Goal: Find specific page/section: Find specific page/section

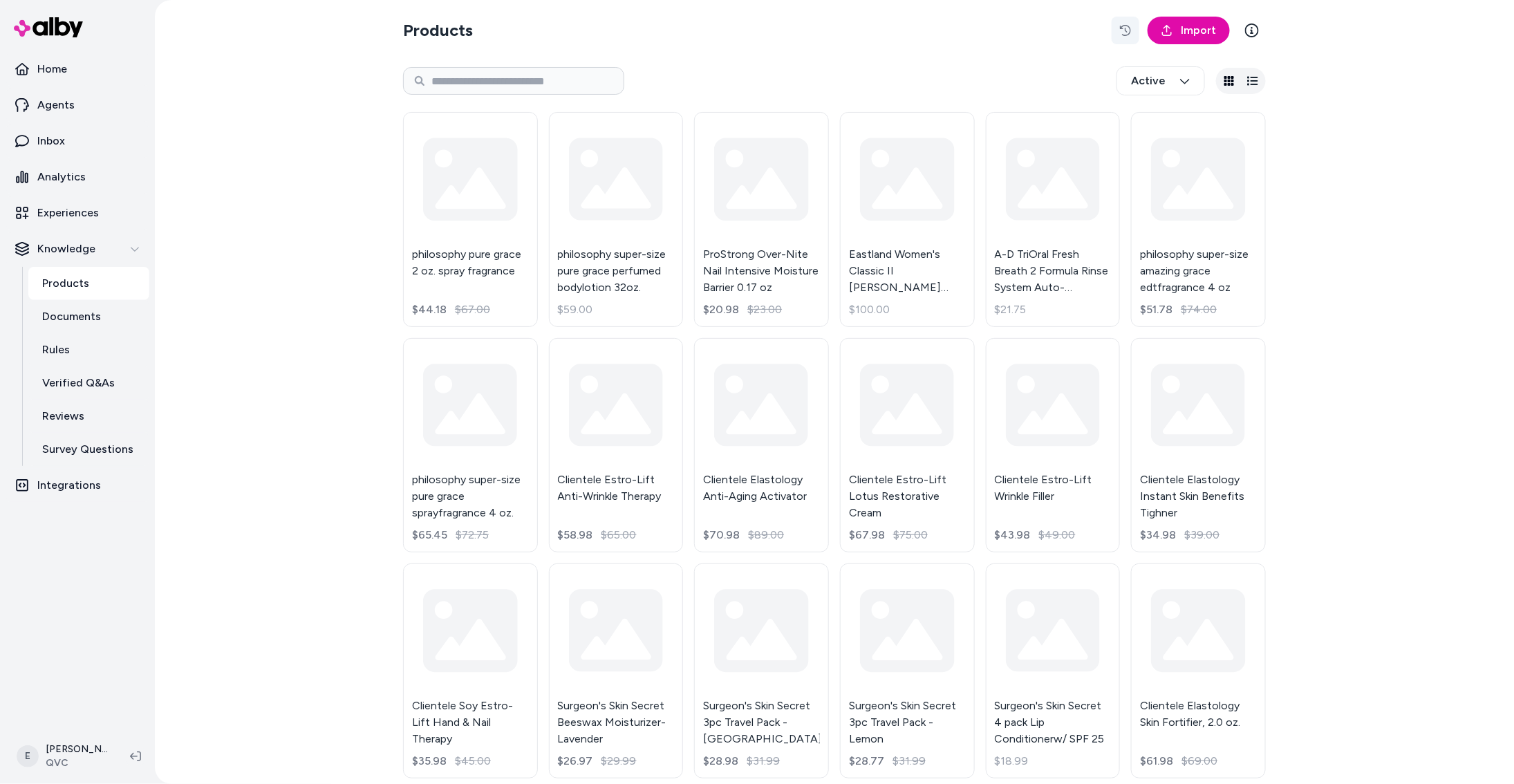
click at [1114, 33] on button "button" at bounding box center [1125, 30] width 27 height 27
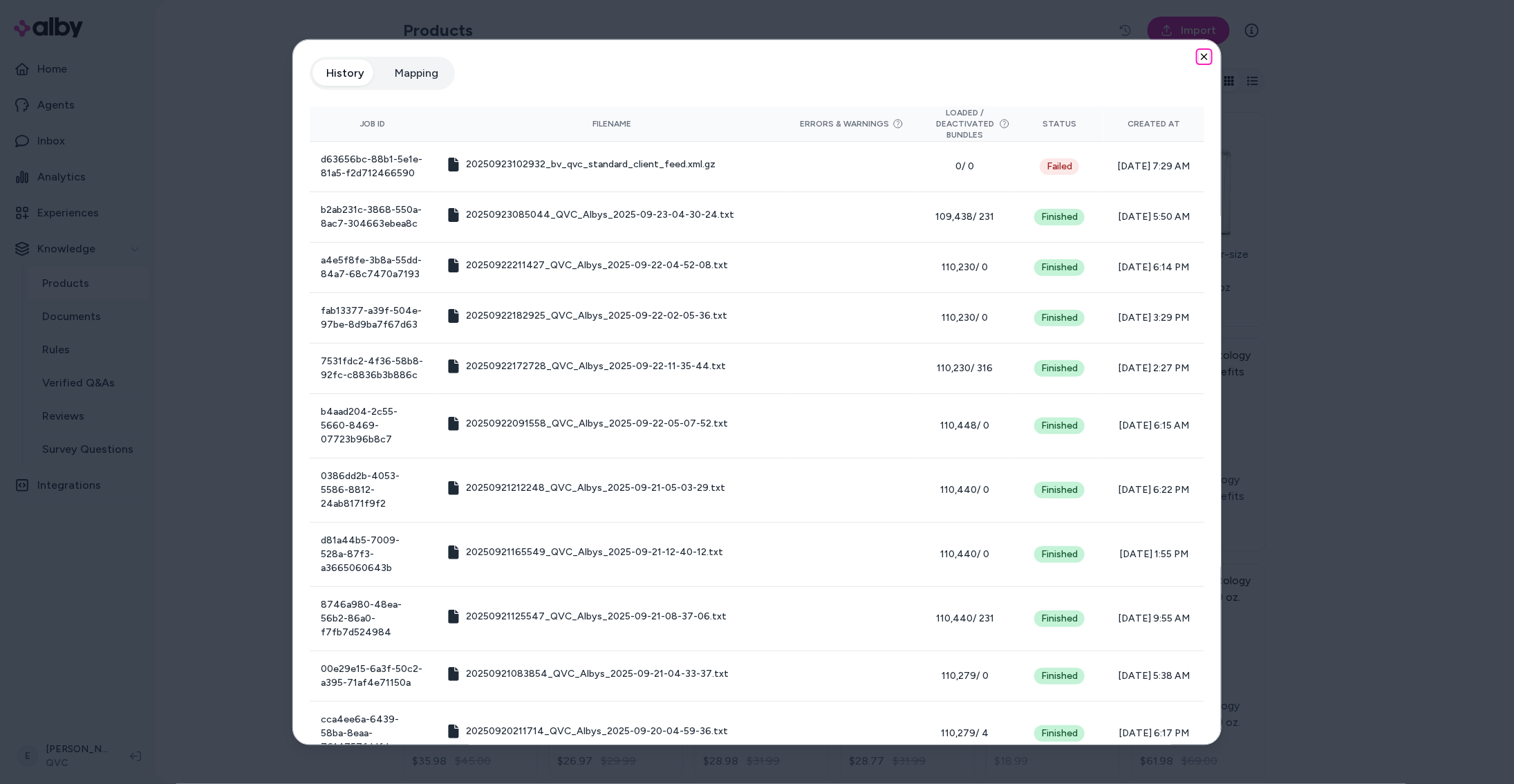
click at [1209, 56] on icon "button" at bounding box center [1205, 57] width 11 height 11
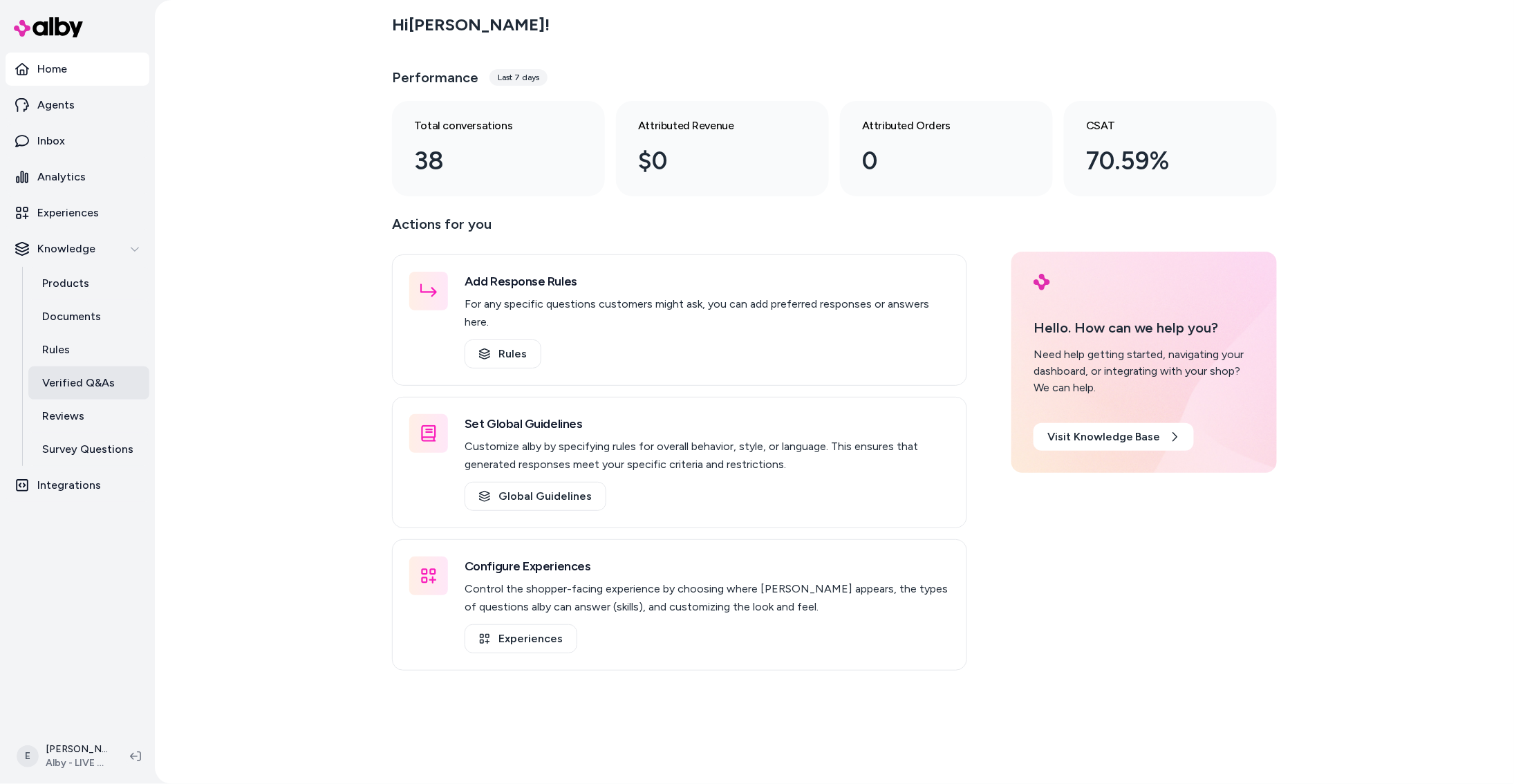
click at [113, 390] on link "Verified Q&As" at bounding box center [89, 383] width 121 height 33
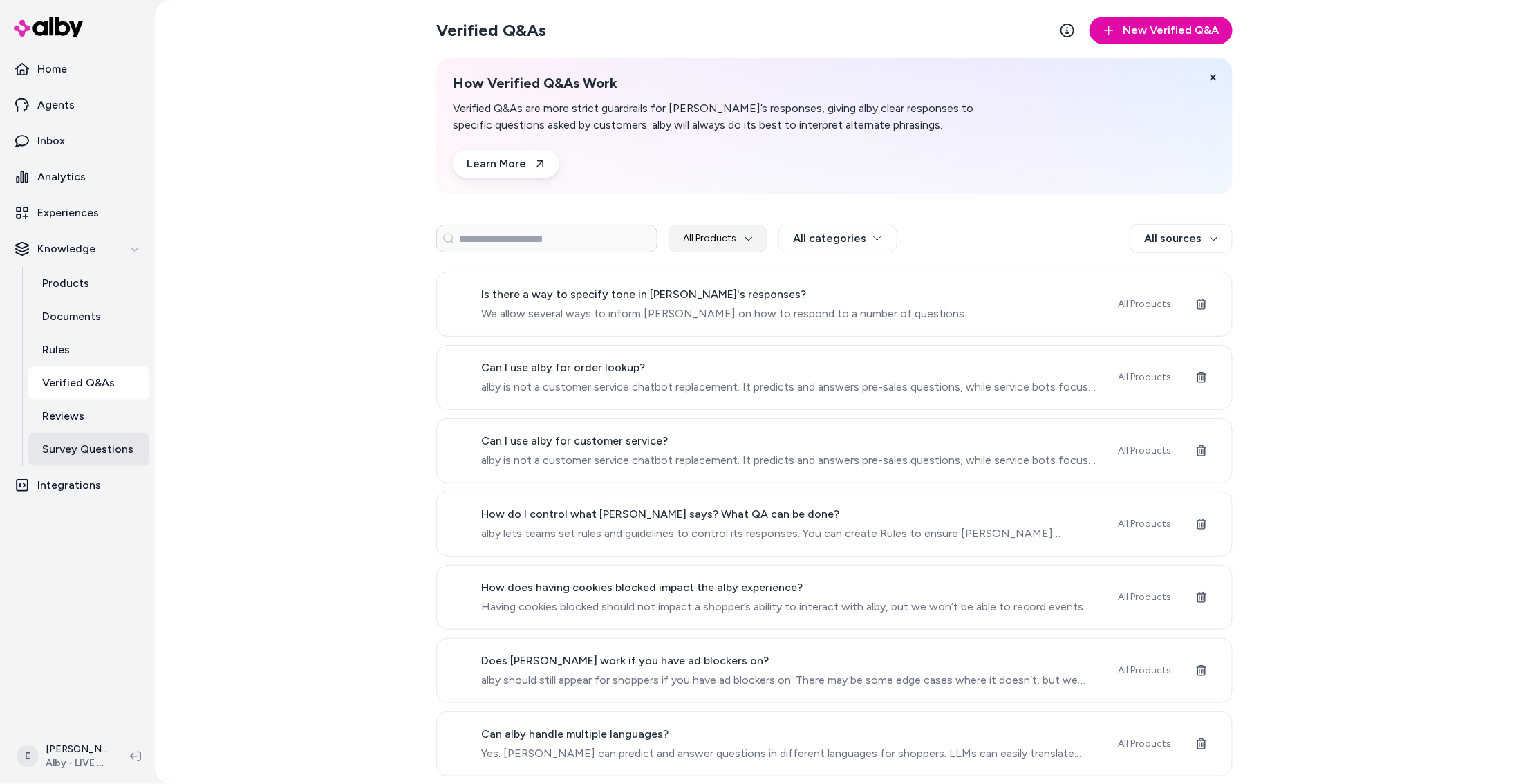
click at [91, 447] on p "Survey Questions" at bounding box center [88, 449] width 91 height 17
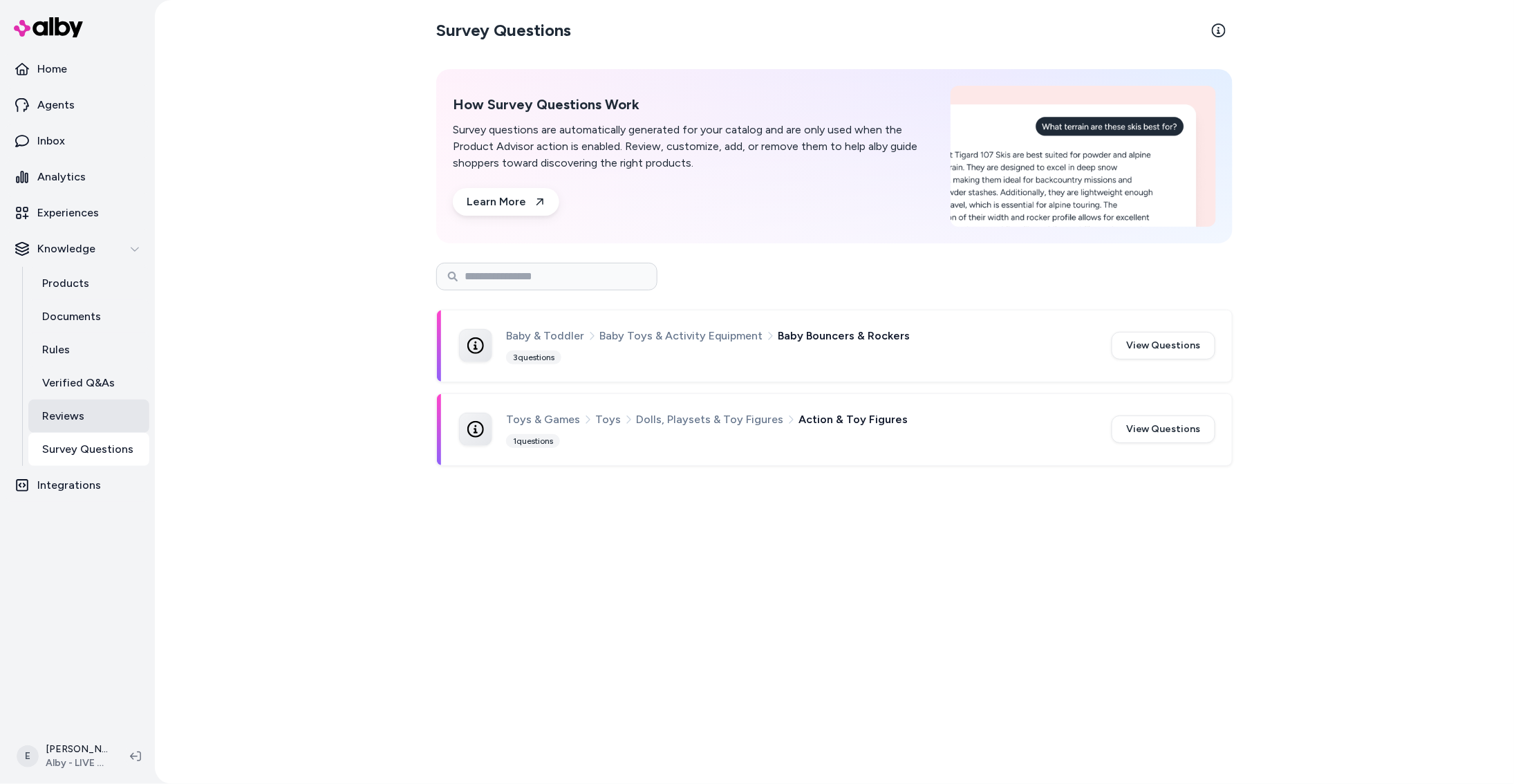
click at [82, 423] on p "Reviews" at bounding box center [63, 416] width 42 height 17
click at [96, 383] on p "Verified Q&As" at bounding box center [78, 383] width 72 height 17
click at [94, 353] on link "Rules" at bounding box center [89, 349] width 121 height 33
click at [134, 355] on link "Rules" at bounding box center [89, 349] width 121 height 33
click at [91, 340] on link "Rules" at bounding box center [89, 349] width 121 height 33
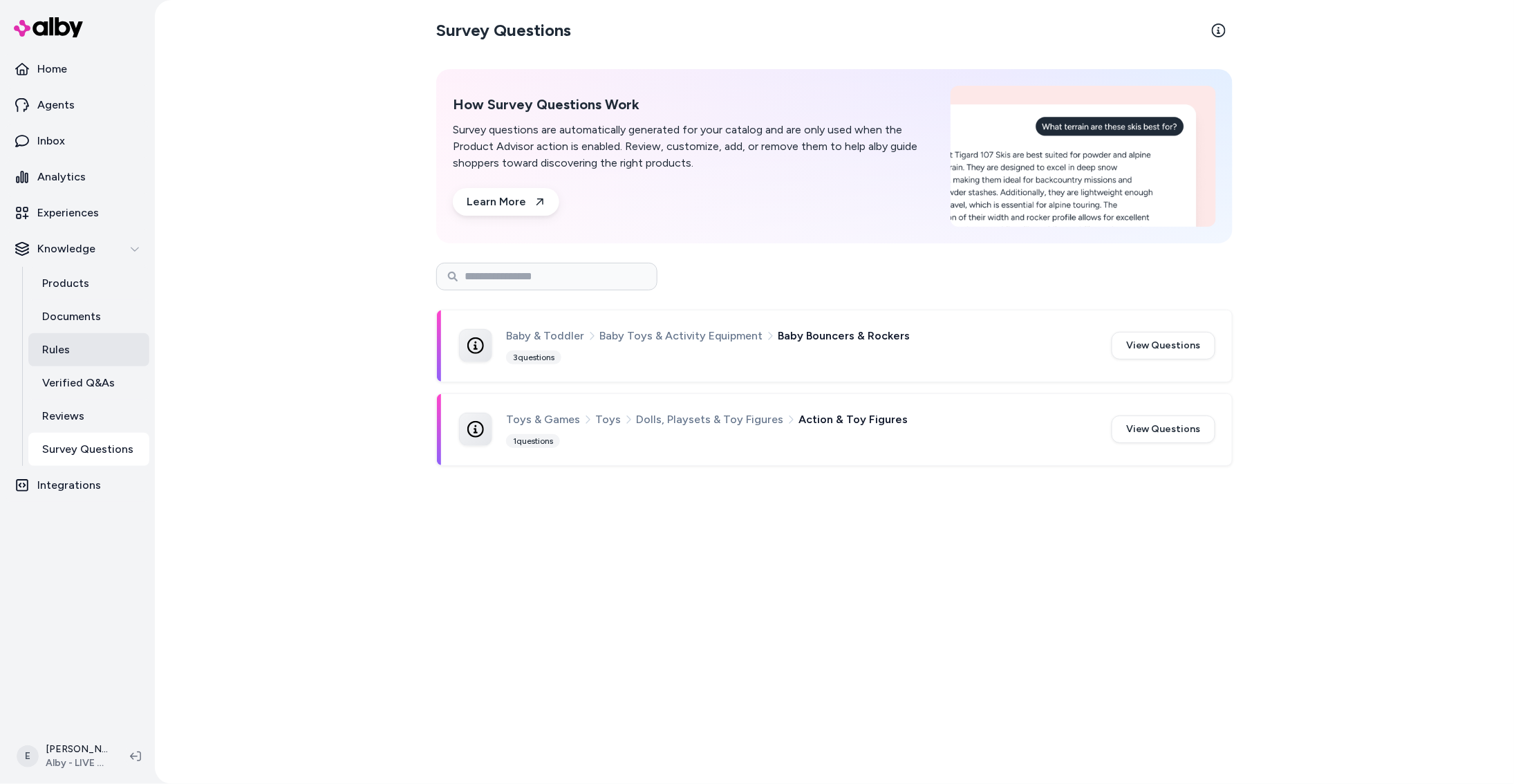
click at [75, 345] on link "Rules" at bounding box center [89, 349] width 121 height 33
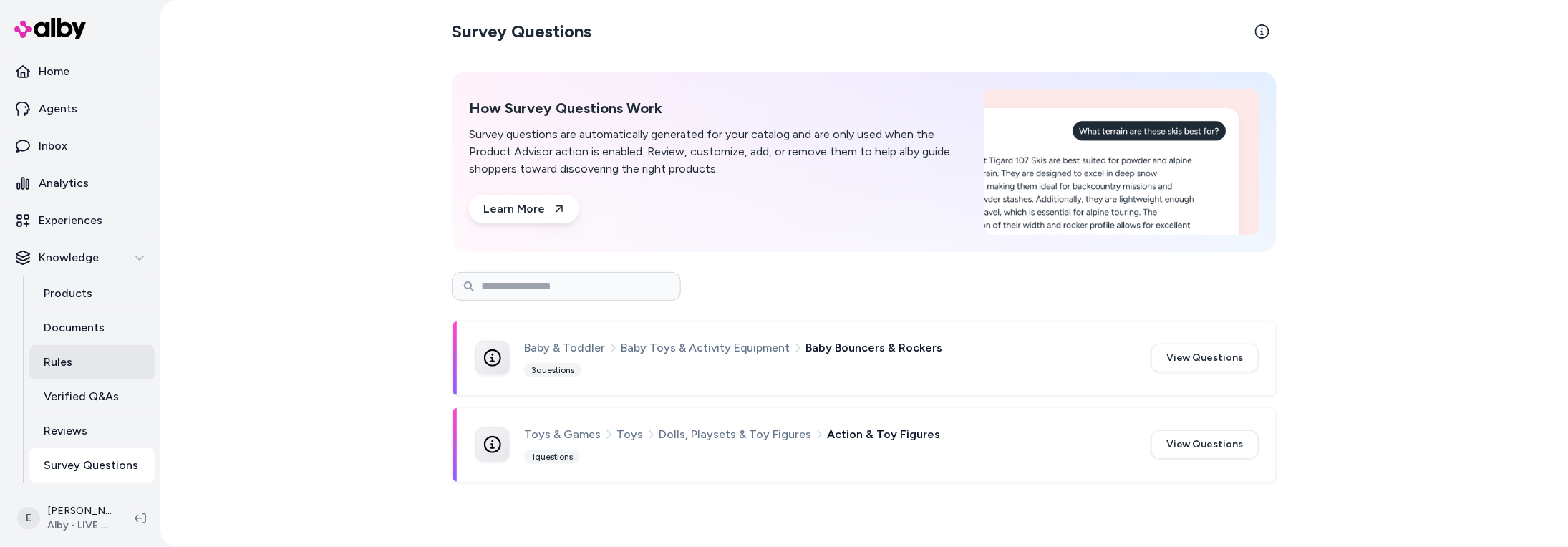
click at [57, 364] on p "Rules" at bounding box center [58, 363] width 28 height 17
click at [55, 364] on p "Rules" at bounding box center [58, 363] width 28 height 17
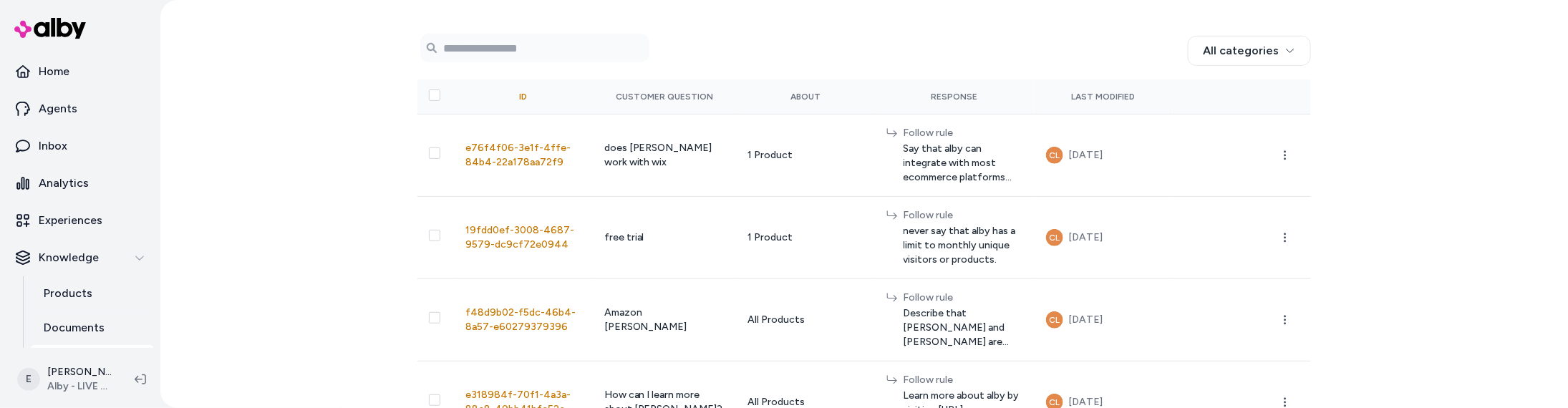
scroll to position [248, 0]
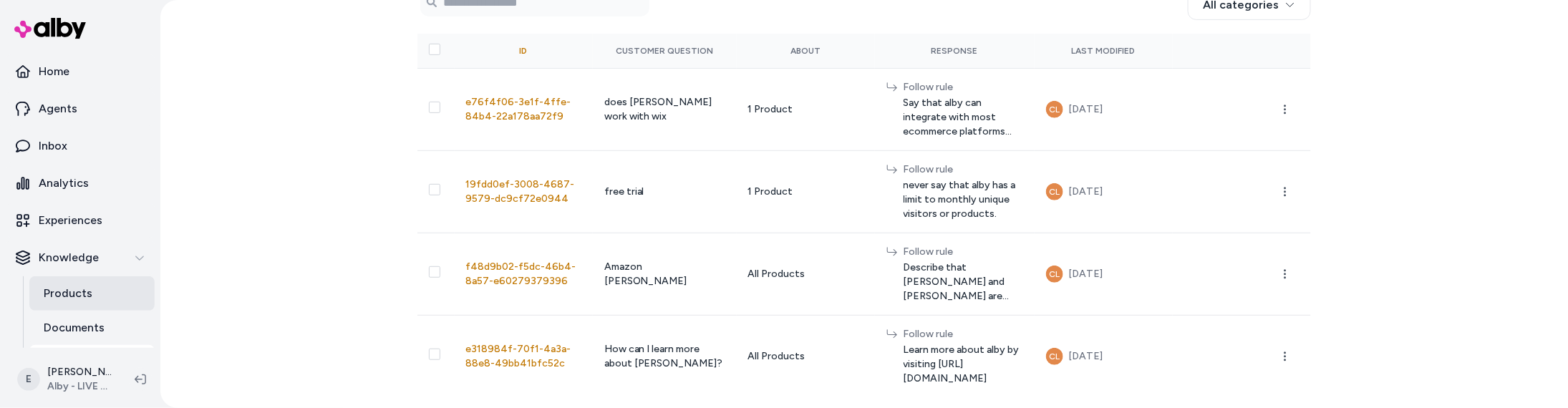
click at [97, 301] on link "Products" at bounding box center [92, 294] width 125 height 34
